Goal: Information Seeking & Learning: Learn about a topic

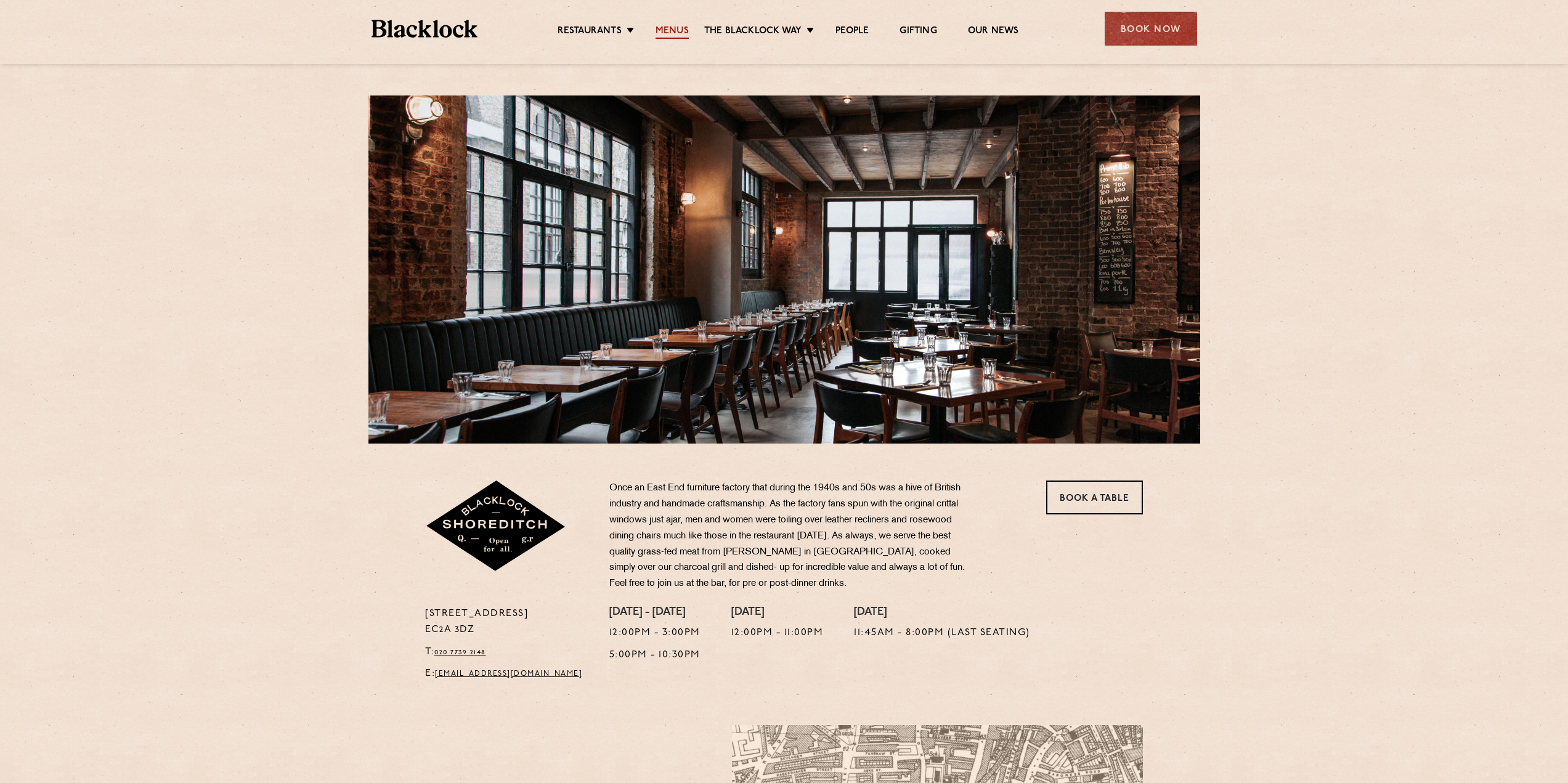
click at [674, 27] on link "Menus" at bounding box center [672, 32] width 33 height 14
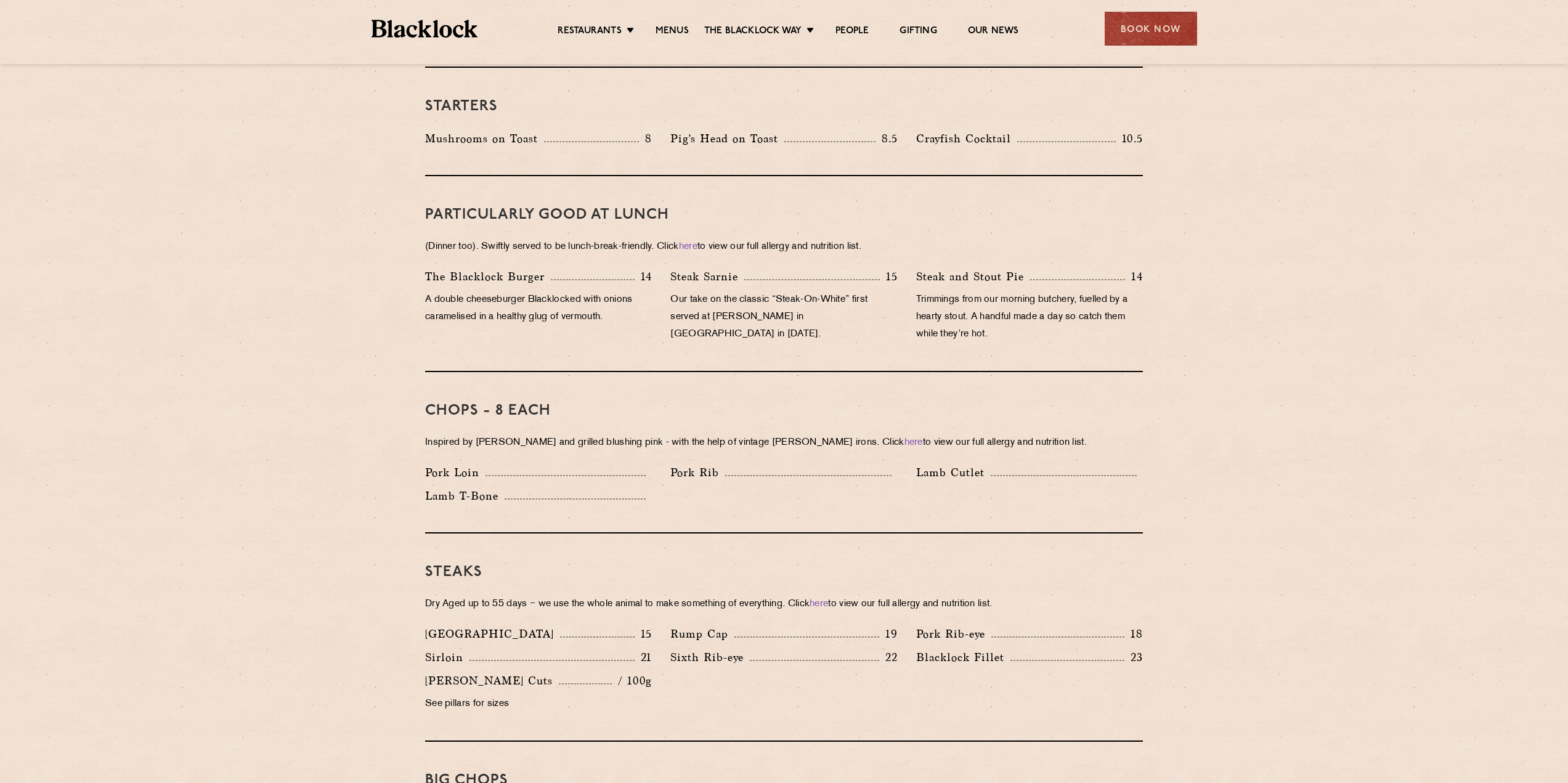
scroll to position [986, 0]
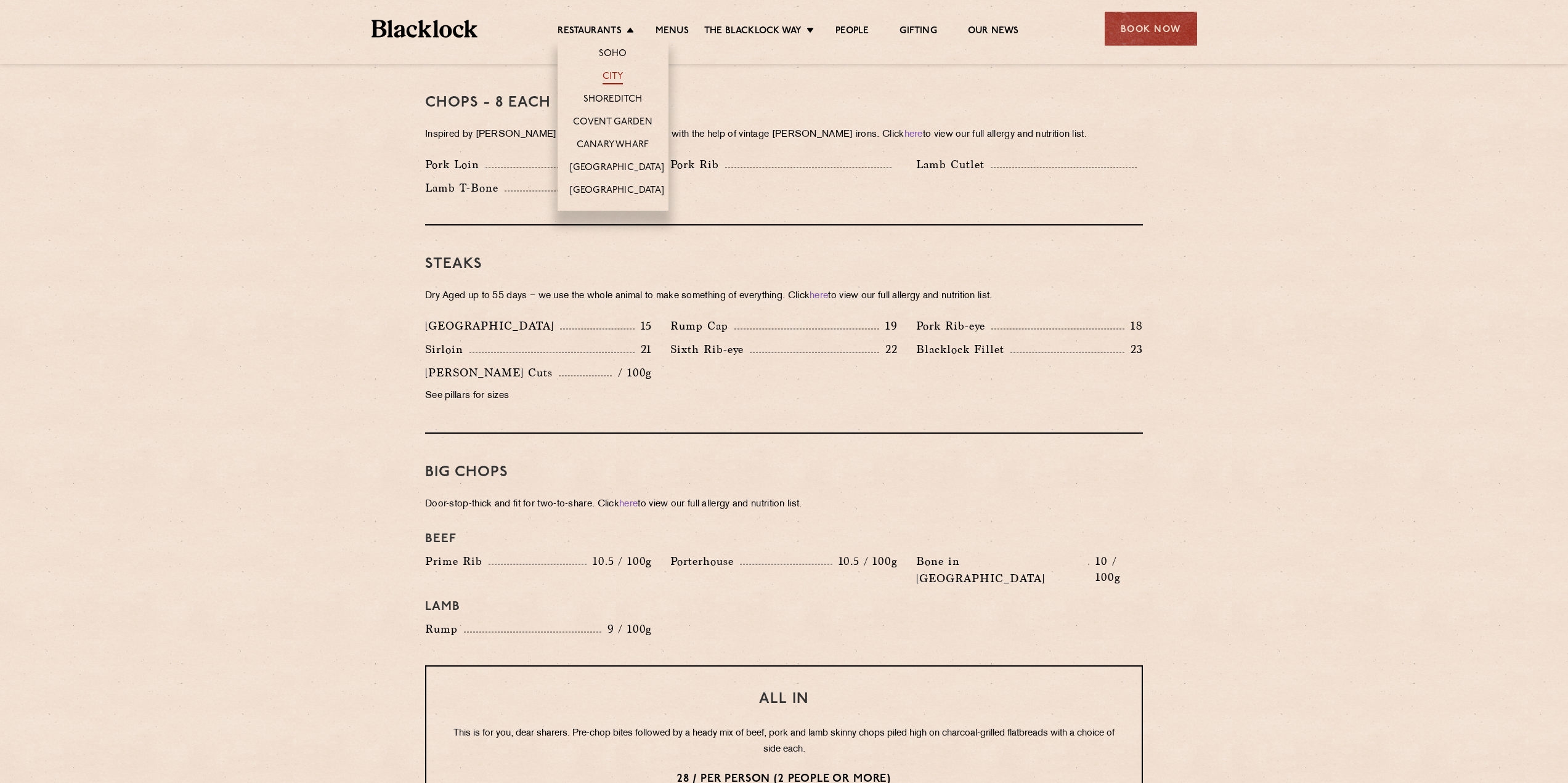
click at [604, 70] on link "City" at bounding box center [612, 77] width 21 height 14
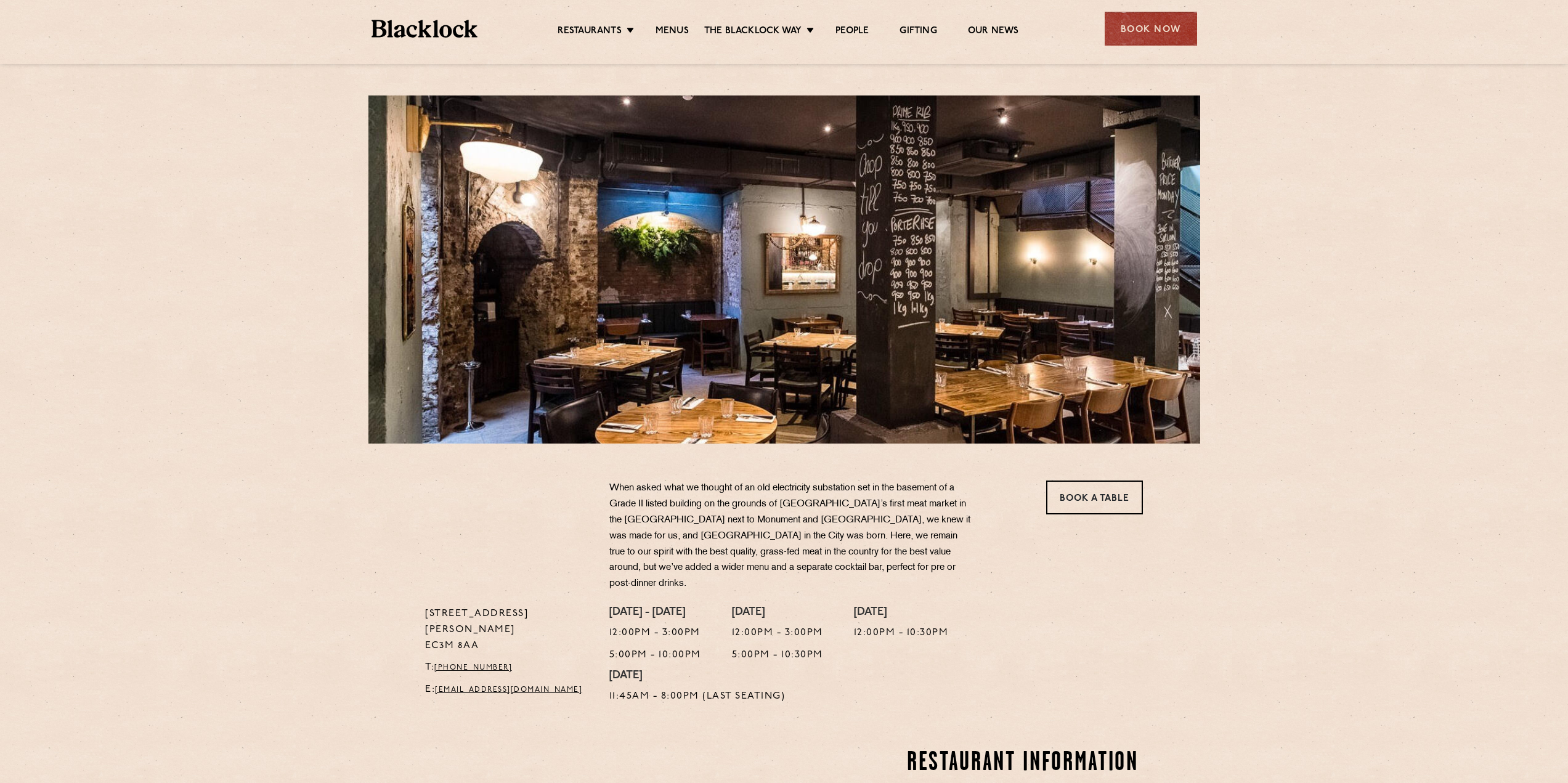
scroll to position [369, 0]
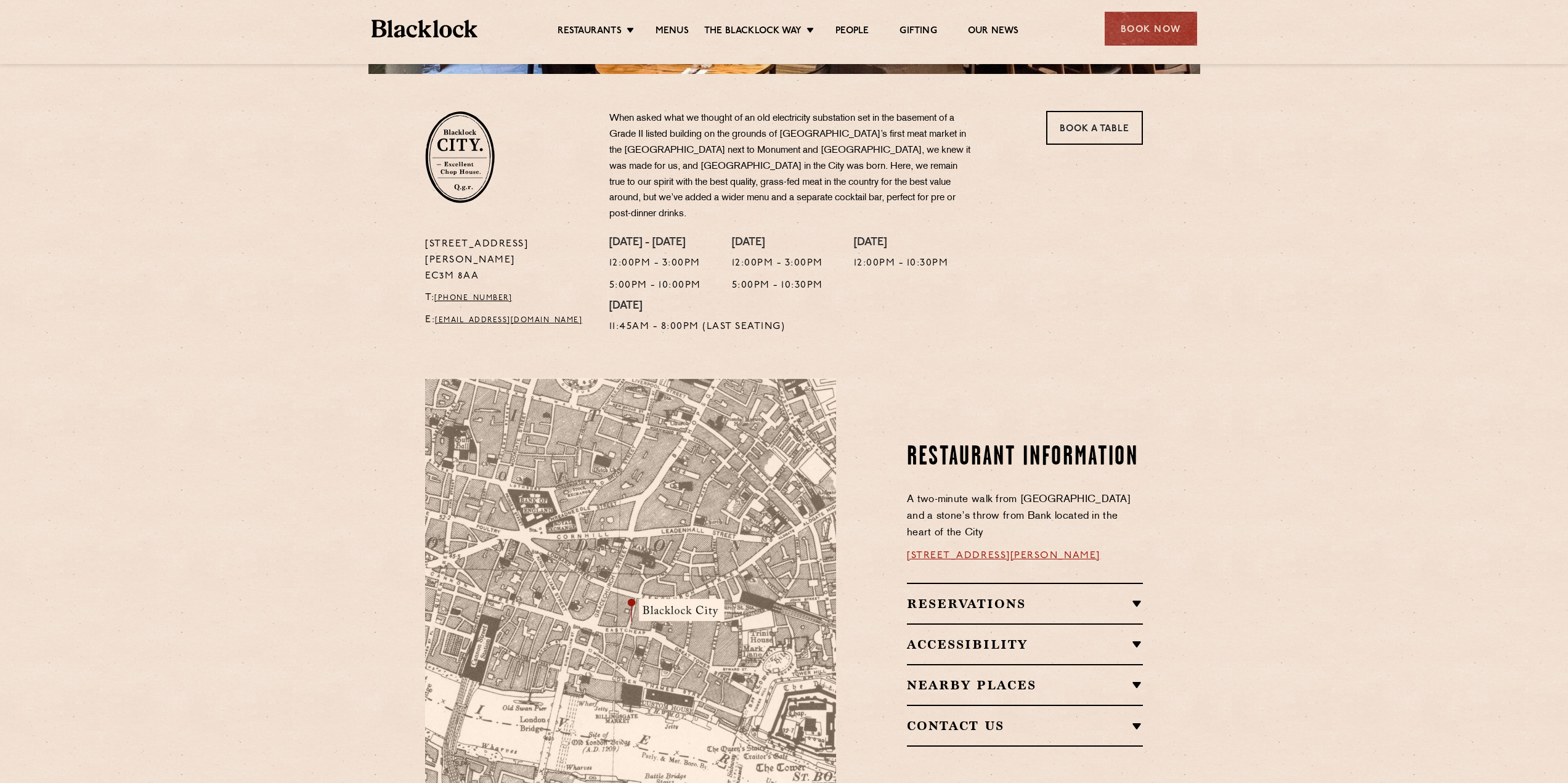
drag, startPoint x: 1093, startPoint y: 536, endPoint x: 1034, endPoint y: 537, distance: 59.0
click at [1034, 548] on p "[STREET_ADDRESS][PERSON_NAME]" at bounding box center [1025, 556] width 236 height 17
copy link "EC3M 8AA"
click at [669, 33] on link "Menus" at bounding box center [672, 32] width 33 height 14
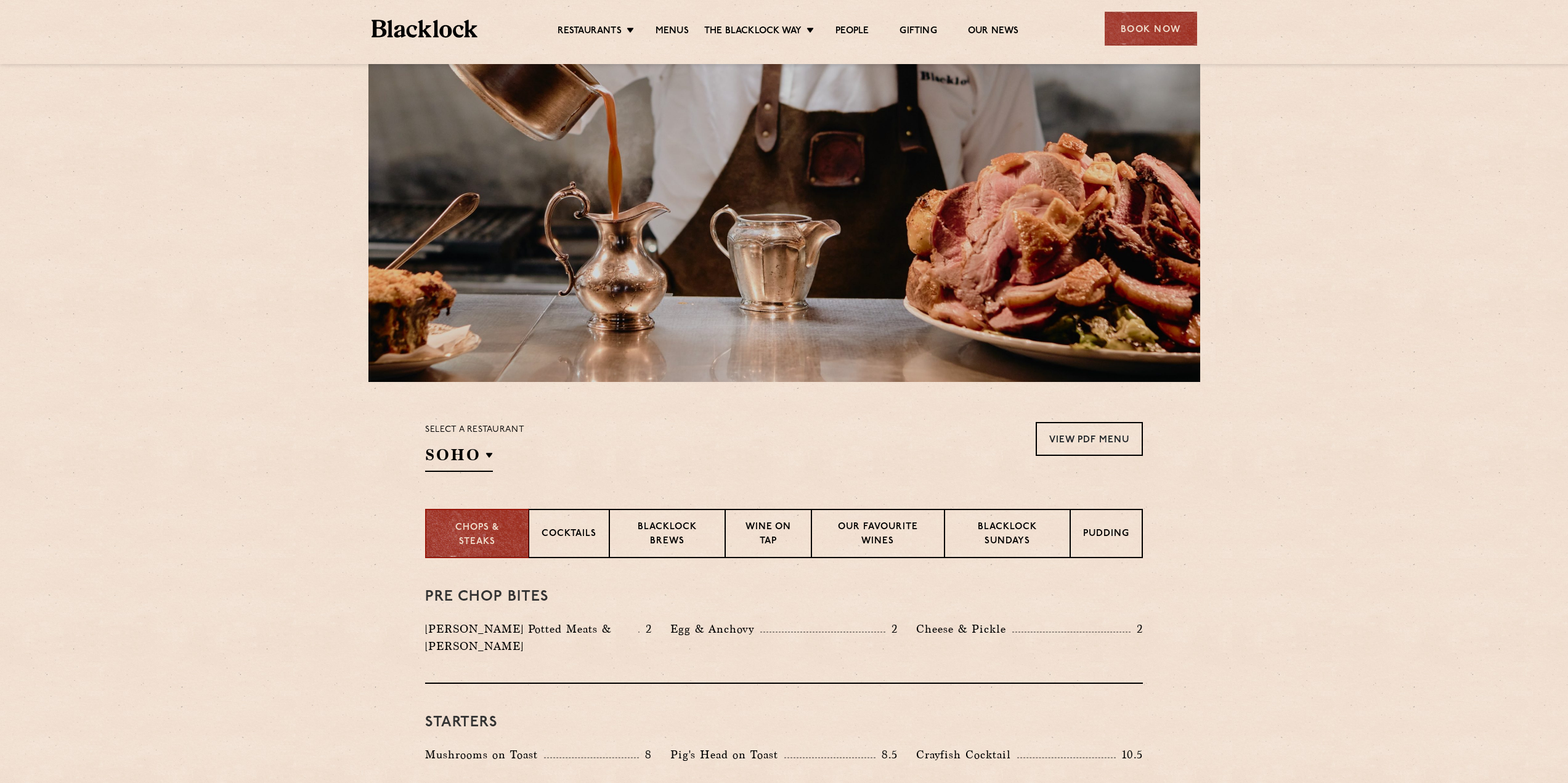
scroll to position [123, 0]
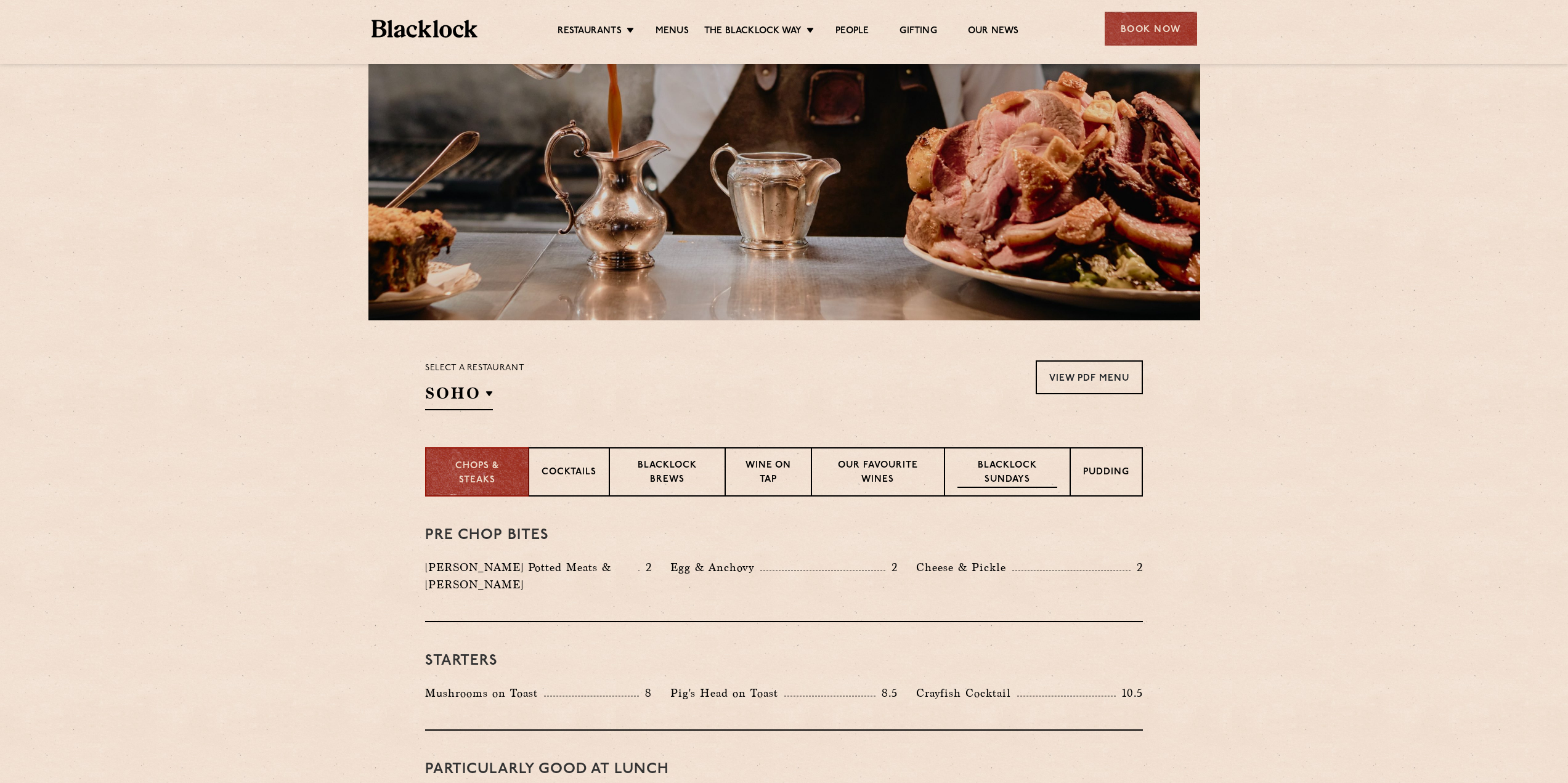
click at [971, 464] on p "Blacklock Sundays" at bounding box center [1007, 473] width 100 height 29
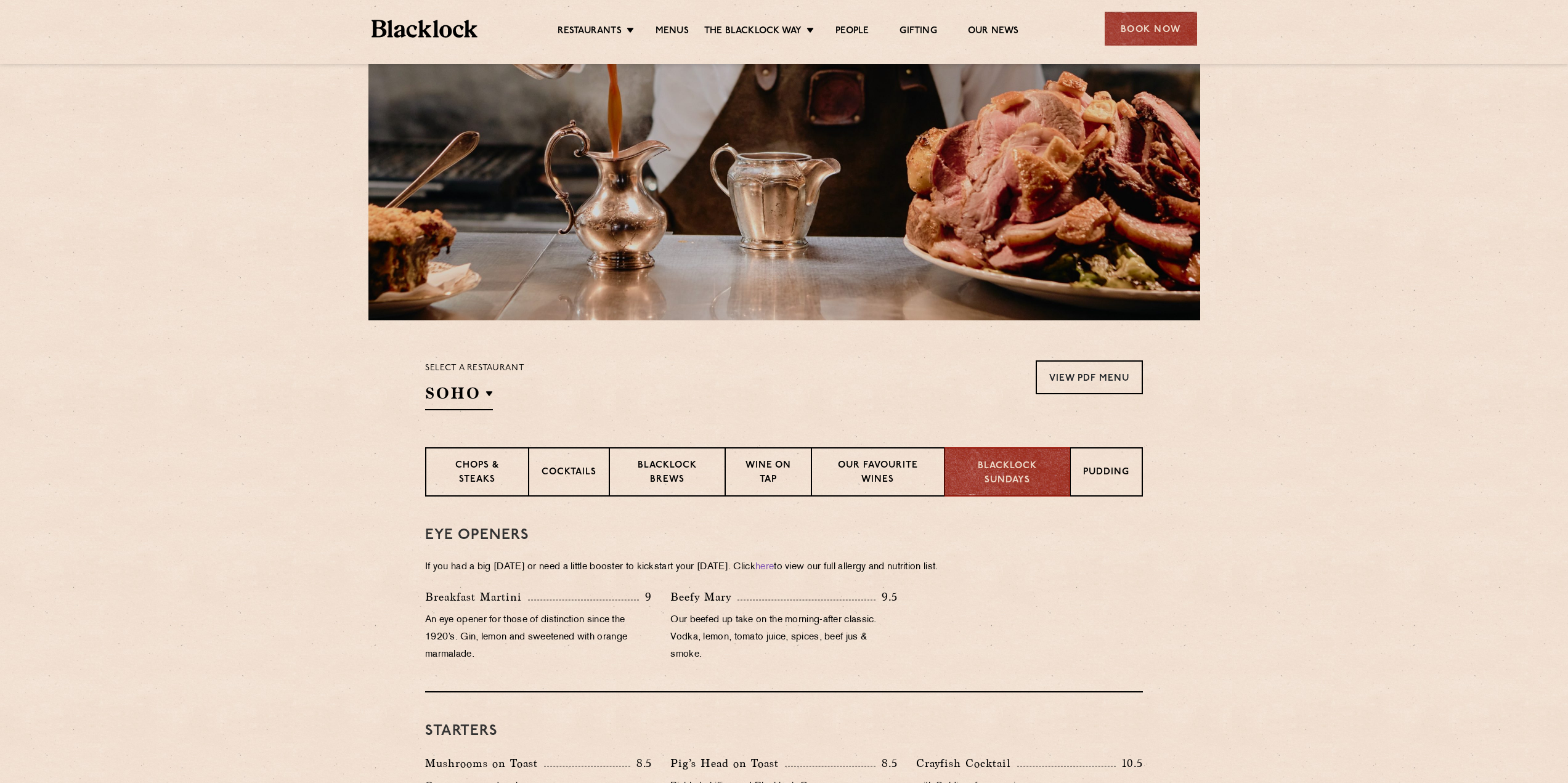
scroll to position [308, 0]
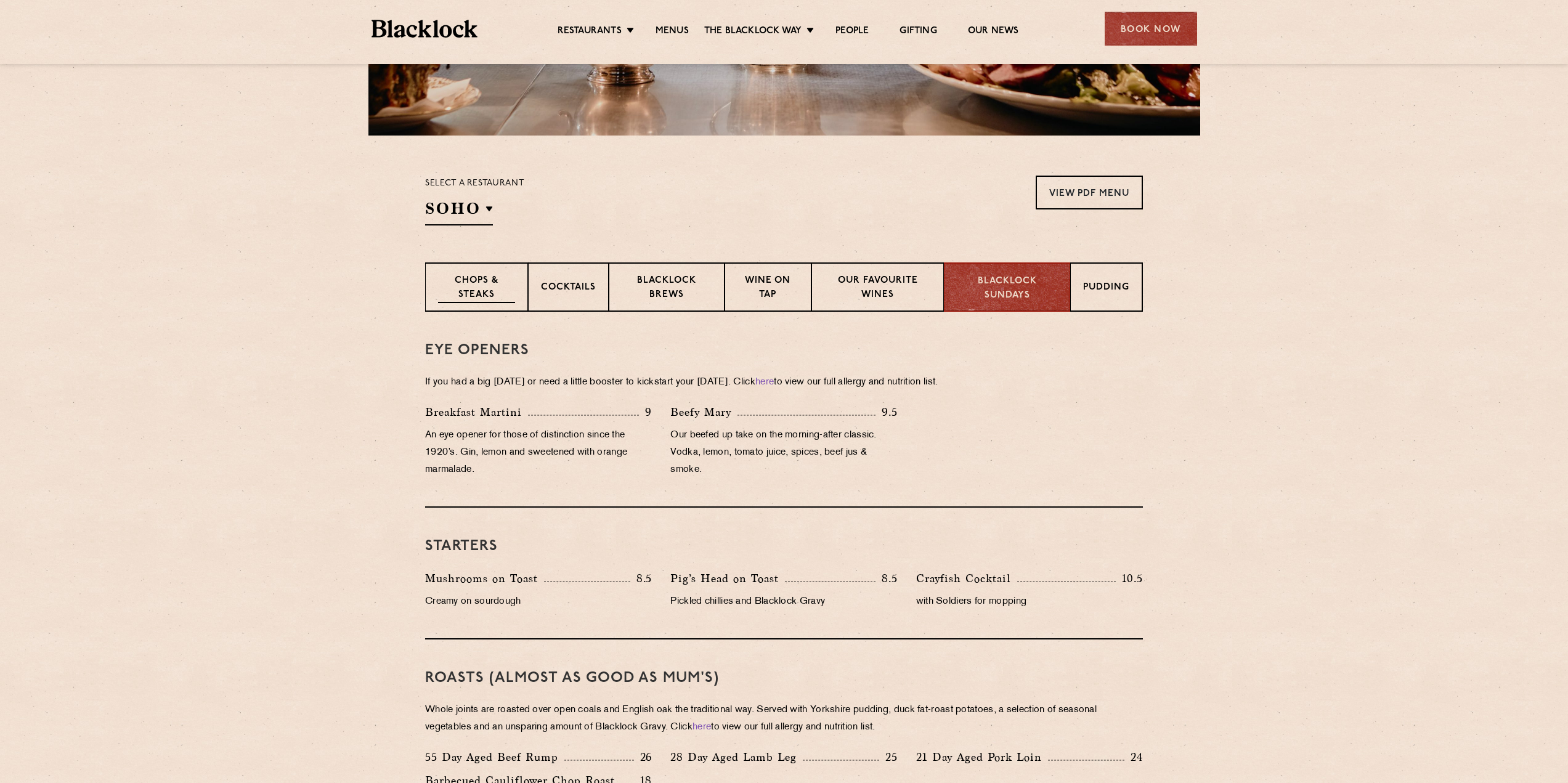
click at [507, 289] on p "Chops & Steaks" at bounding box center [476, 289] width 77 height 29
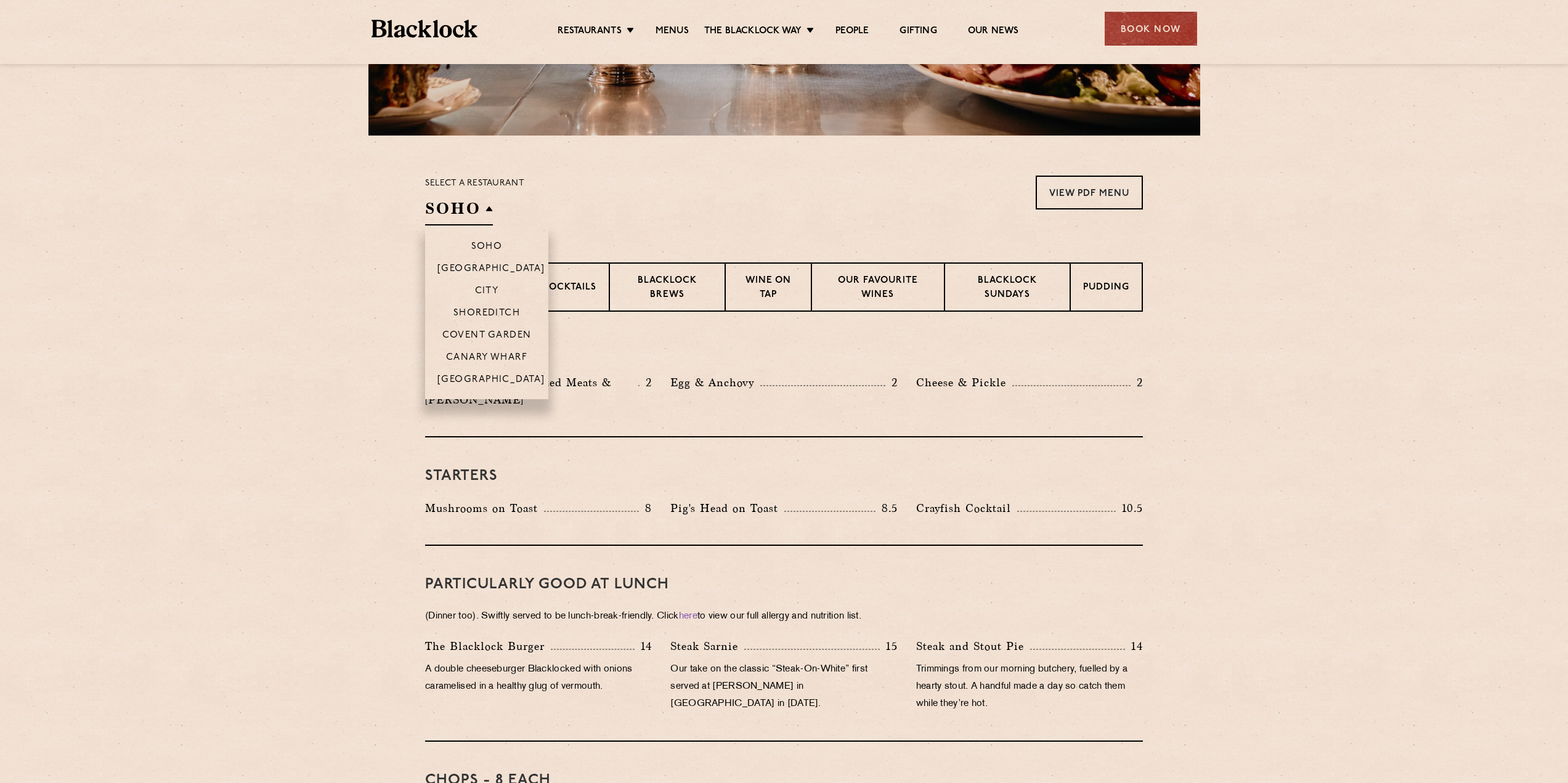
click at [434, 213] on h2 "SOHO" at bounding box center [459, 211] width 67 height 28
click at [470, 292] on li "City" at bounding box center [486, 290] width 123 height 22
click at [488, 290] on p "City" at bounding box center [486, 292] width 24 height 12
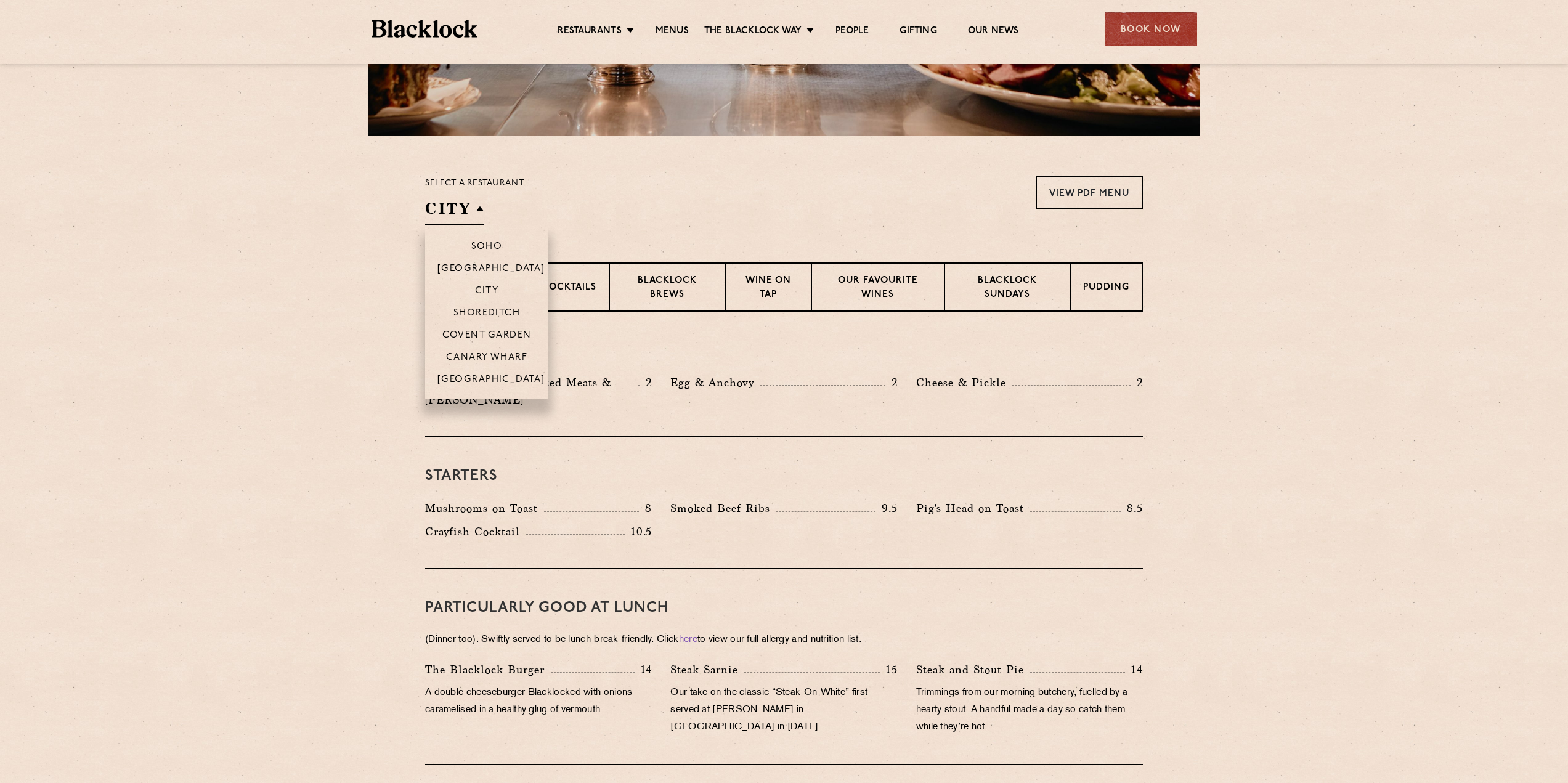
click at [278, 308] on section "Chops & Steaks Cocktails Blacklock Brews Wine on Tap Our favourite wines Blackl…" at bounding box center [784, 287] width 1568 height 49
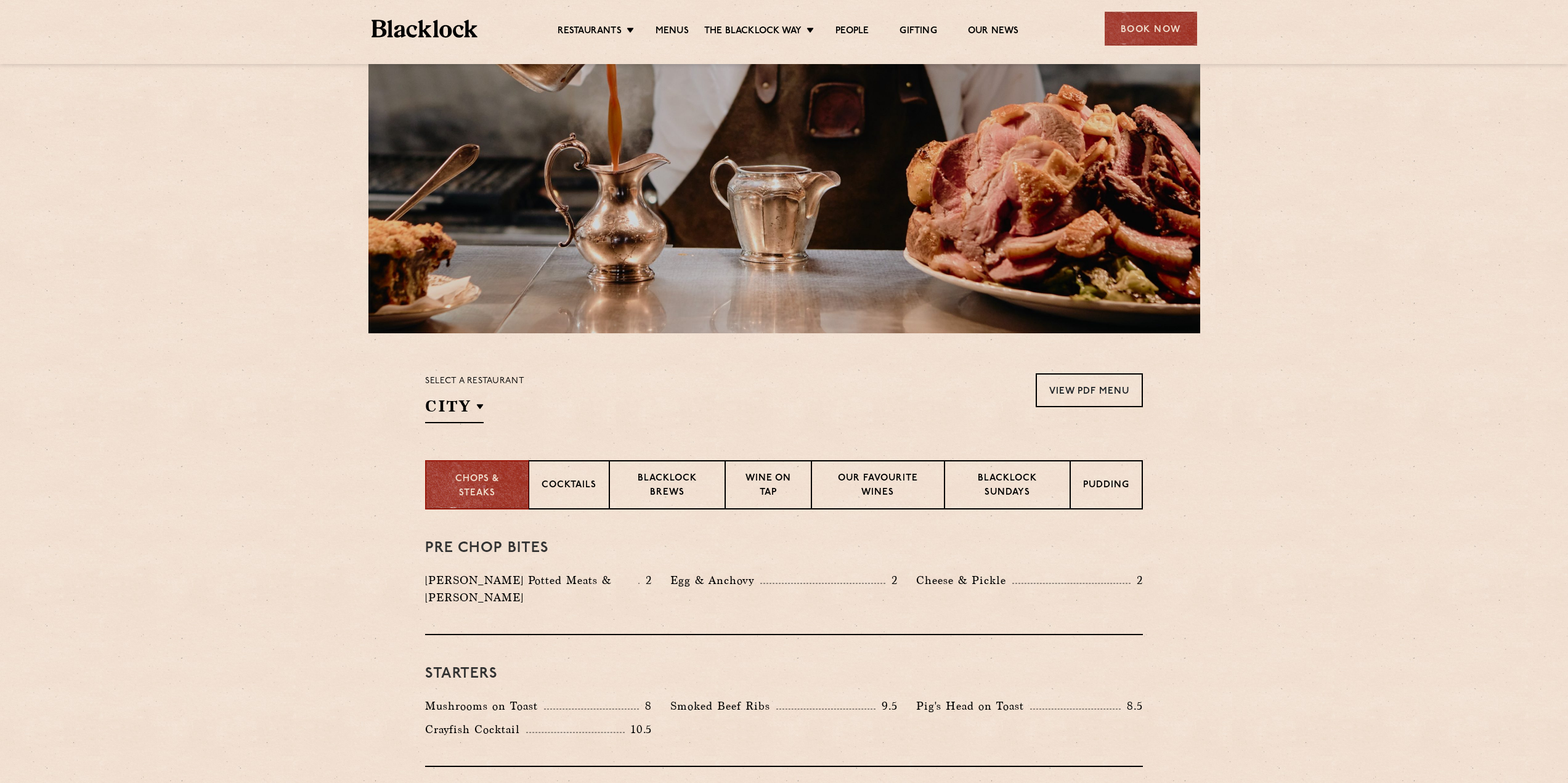
scroll to position [0, 0]
